Goal: Transaction & Acquisition: Purchase product/service

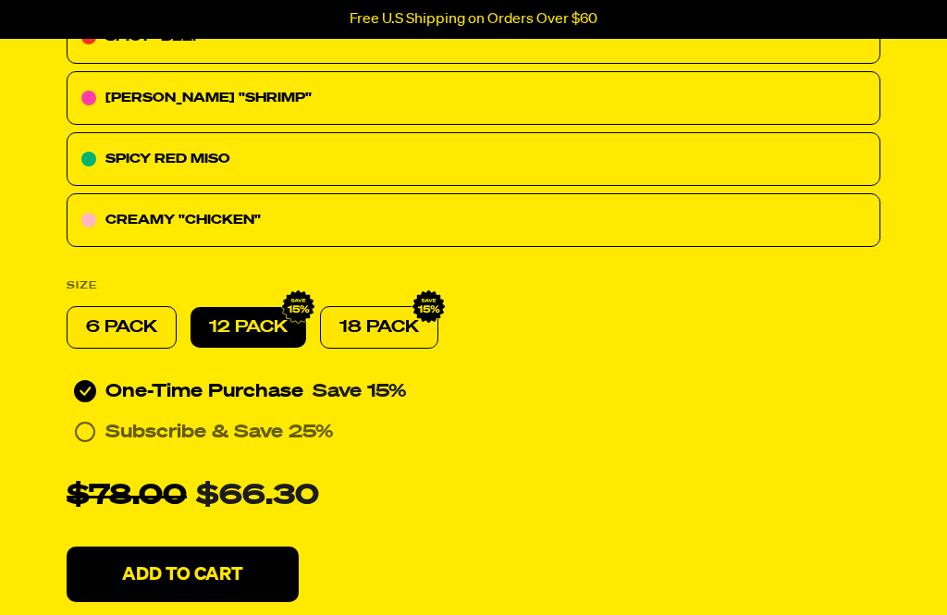
scroll to position [901, 0]
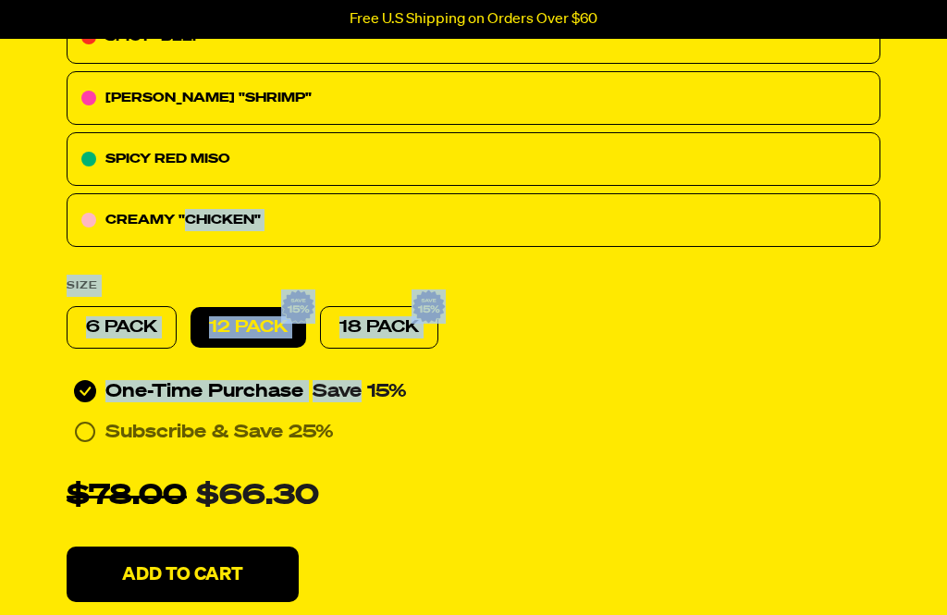
click at [806, 418] on div "Every 30 Days Subscribe & Save 25%" at bounding box center [474, 433] width 814 height 30
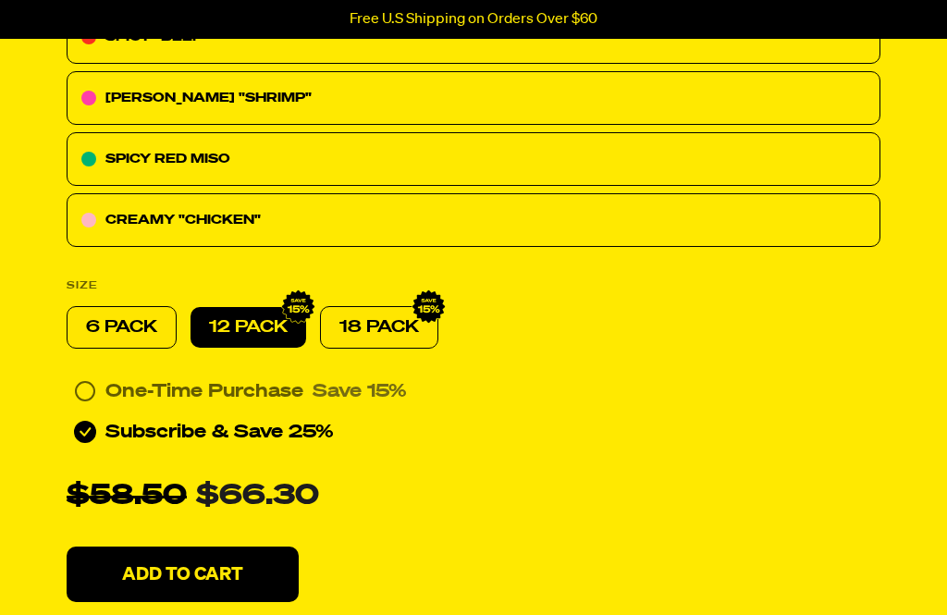
scroll to position [902, 0]
click at [803, 323] on div "Variety Vol. 1 Rated 4.6 out of 5 4643 Reviews Based on 4643 reviews 24g Protei…" at bounding box center [473, 70] width 858 height 1106
click at [704, 425] on div "Every 30 Days Subscribe & Save 25%" at bounding box center [474, 432] width 814 height 30
click at [718, 424] on div "Every 30 Days Subscribe & Save 25%" at bounding box center [474, 432] width 814 height 30
click at [717, 377] on div "One-Time Purchase Save 15%" at bounding box center [474, 391] width 814 height 30
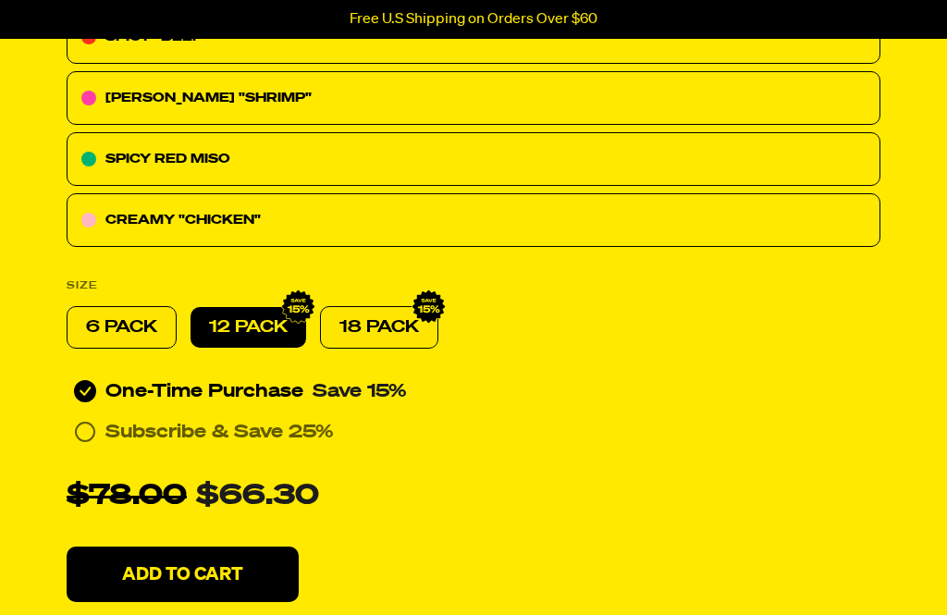
click at [717, 335] on div "Variety Vol. 1 Rated 4.6 out of 5 4643 Reviews Based on 4643 reviews 24g Protei…" at bounding box center [473, 70] width 858 height 1106
click at [717, 334] on div "Variety Vol. 1 Rated 4.6 out of 5 4643 Reviews Based on 4643 reviews 24g Protei…" at bounding box center [473, 70] width 858 height 1106
click at [702, 350] on div "Variety Vol. 1 Rated 4.6 out of 5 4643 Reviews Based on 4643 reviews 24g Protei…" at bounding box center [473, 70] width 858 height 1106
click at [709, 392] on div "One-Time Purchase Save 15%" at bounding box center [474, 391] width 814 height 30
click at [708, 391] on div "One-Time Purchase Save 15%" at bounding box center [474, 391] width 814 height 30
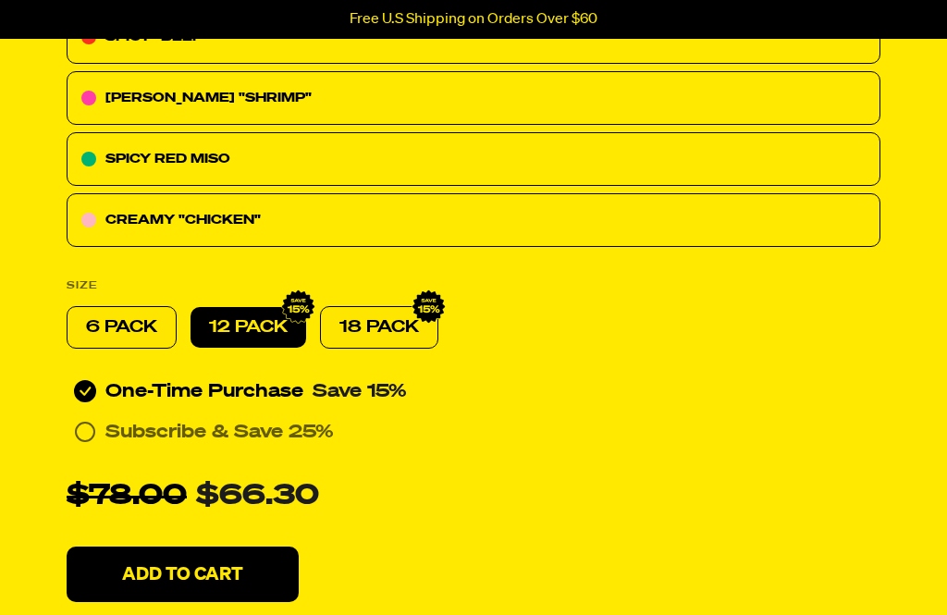
click at [764, 499] on div "$78.00 $66.30" at bounding box center [474, 496] width 814 height 44
click at [763, 498] on div "$78.00 $66.30" at bounding box center [474, 496] width 814 height 44
click at [717, 444] on div "Every 30 Days Subscribe & Save 25%" at bounding box center [474, 432] width 814 height 30
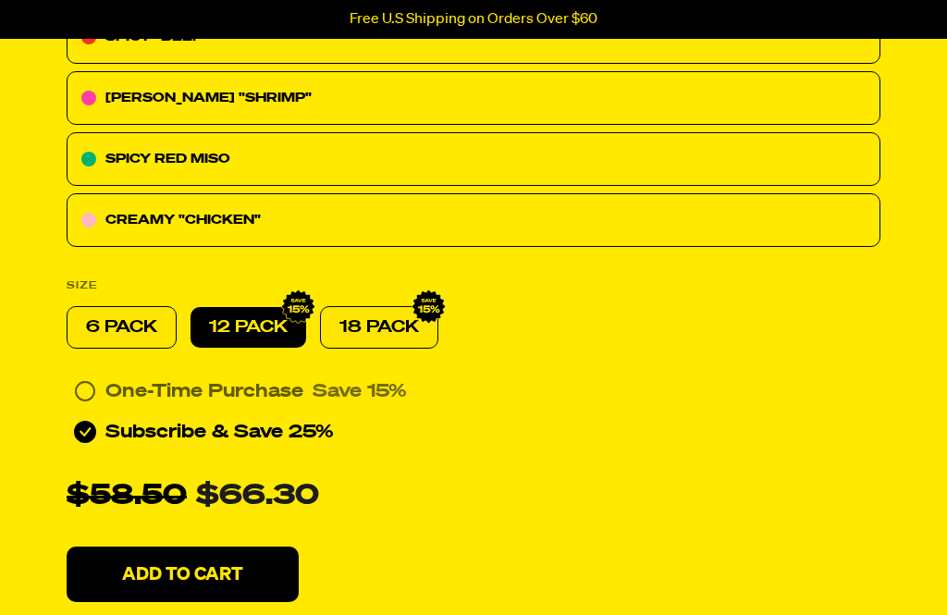
click at [716, 443] on div "Every 30 Days Subscribe & Save 25%" at bounding box center [474, 432] width 814 height 30
click at [749, 487] on div "$58.50 $66.30" at bounding box center [474, 496] width 814 height 44
click at [757, 485] on div "$58.50 $66.30" at bounding box center [474, 496] width 814 height 44
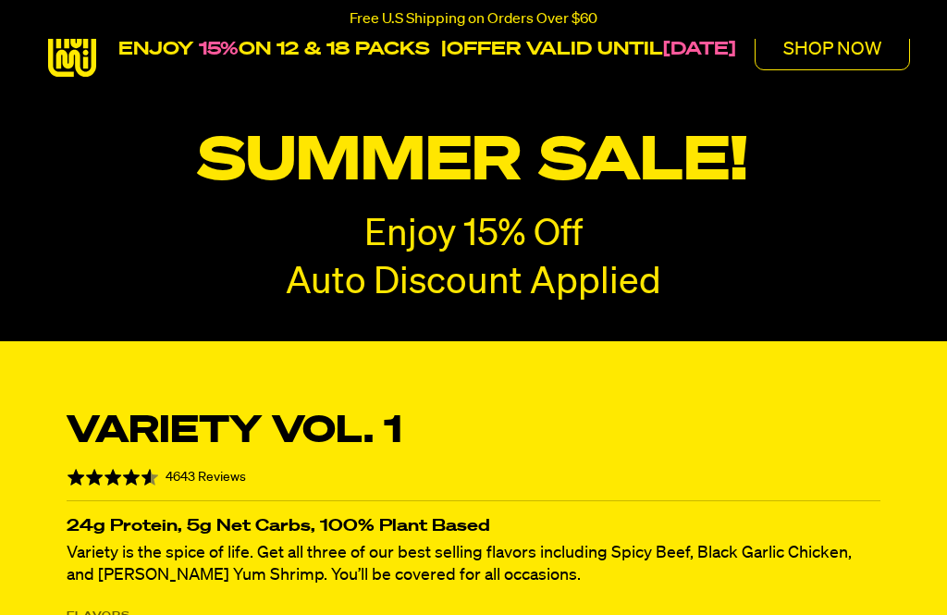
scroll to position [0, 0]
